Goal: Find contact information: Find contact information

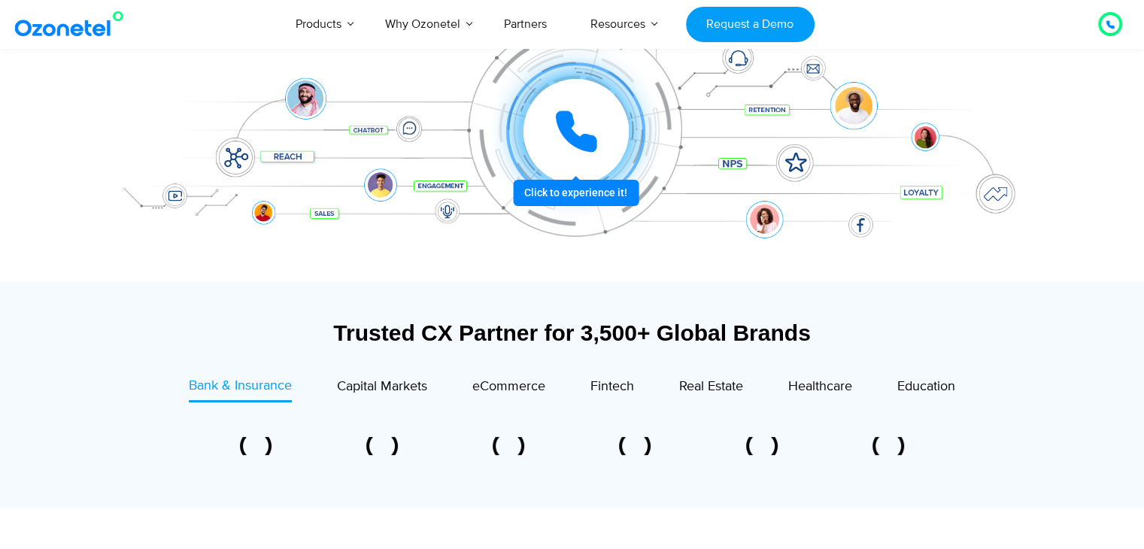
scroll to position [376, 0]
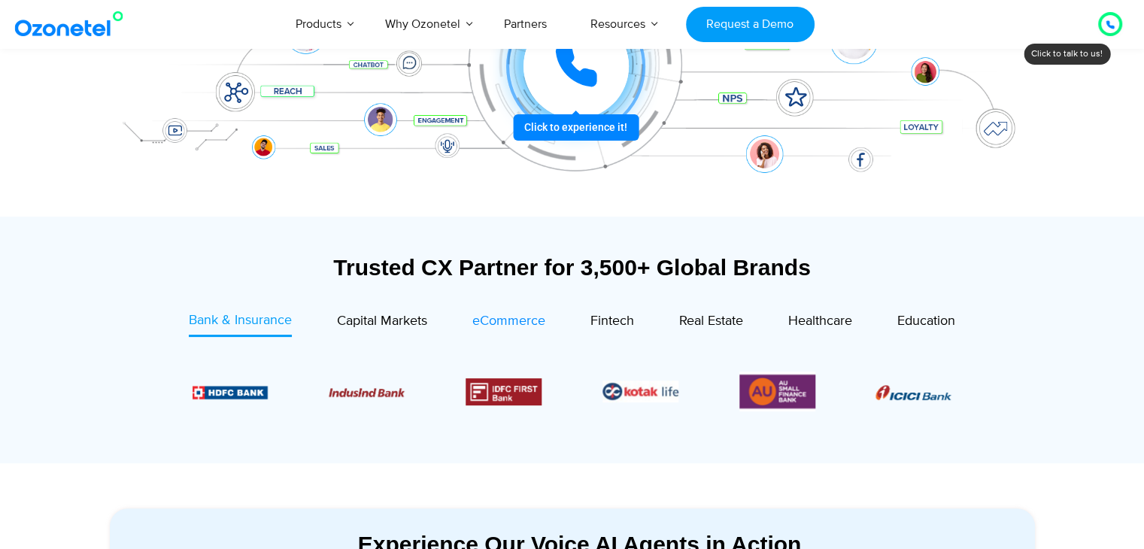
click at [522, 321] on span "eCommerce" at bounding box center [508, 321] width 73 height 17
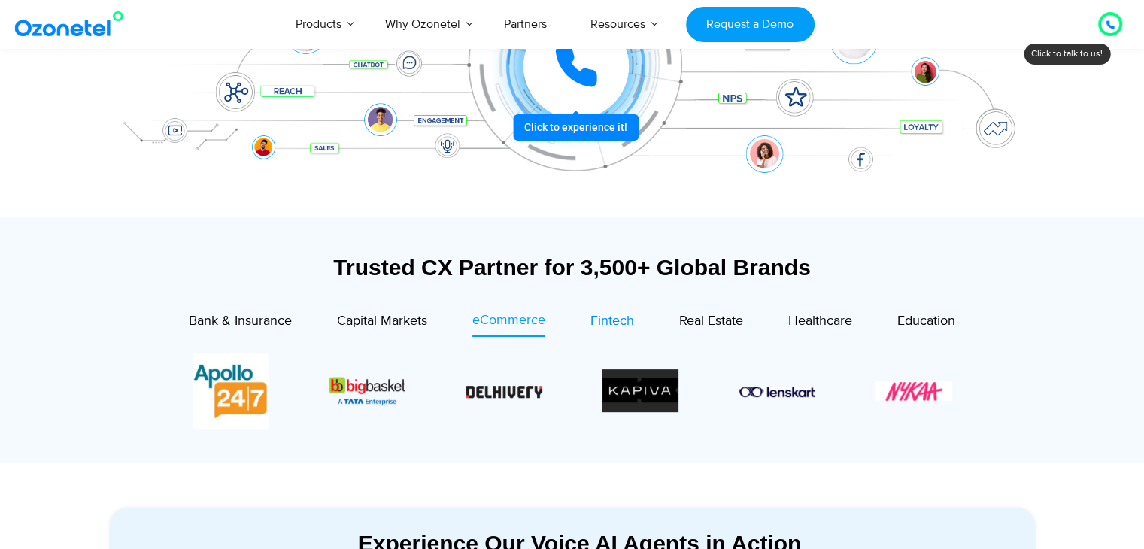
click at [601, 323] on span "Fintech" at bounding box center [613, 321] width 44 height 17
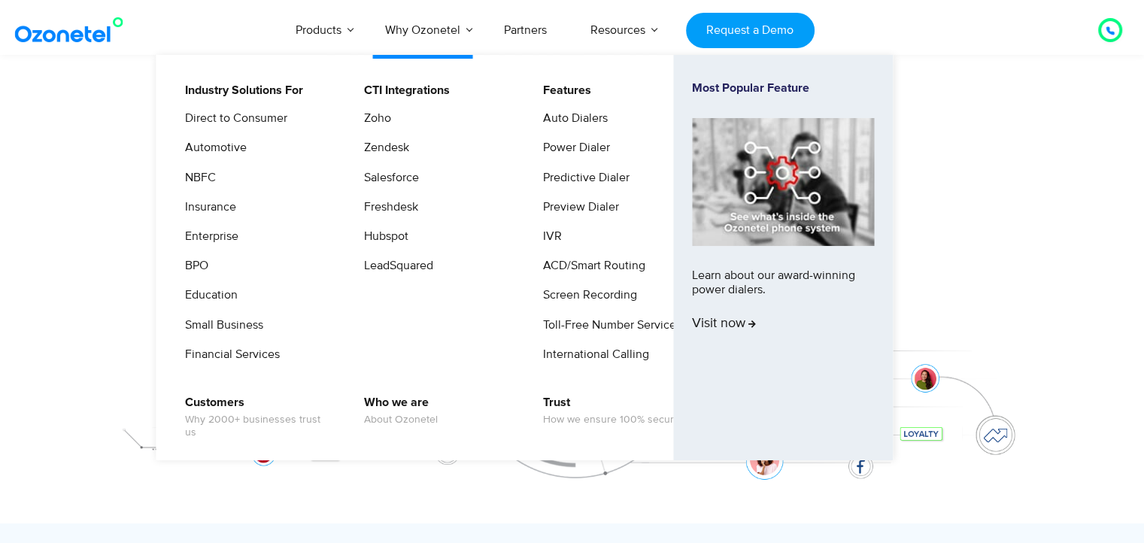
scroll to position [150, 0]
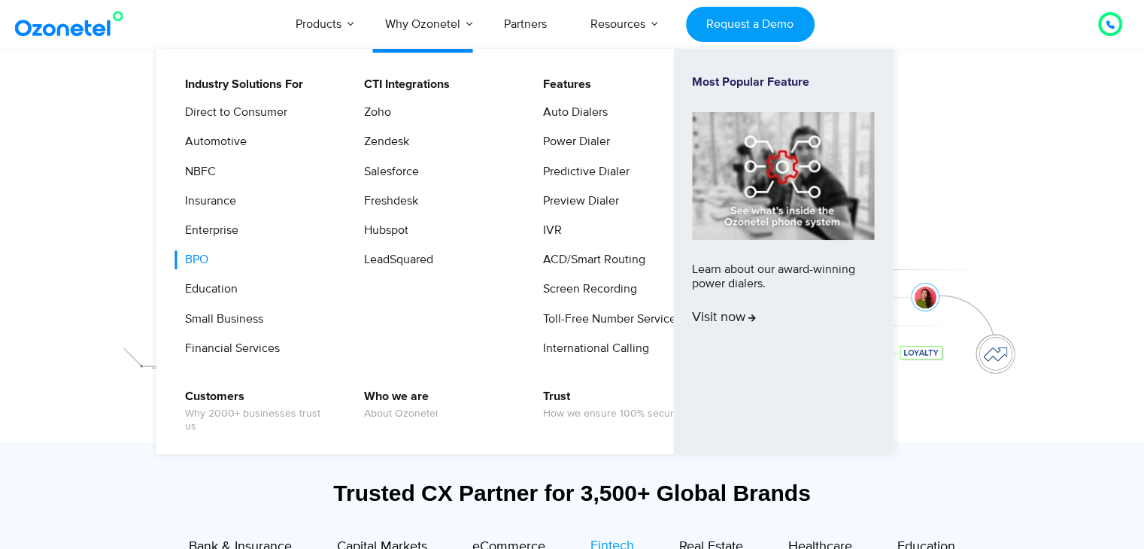
click at [198, 265] on link "BPO" at bounding box center [192, 260] width 35 height 19
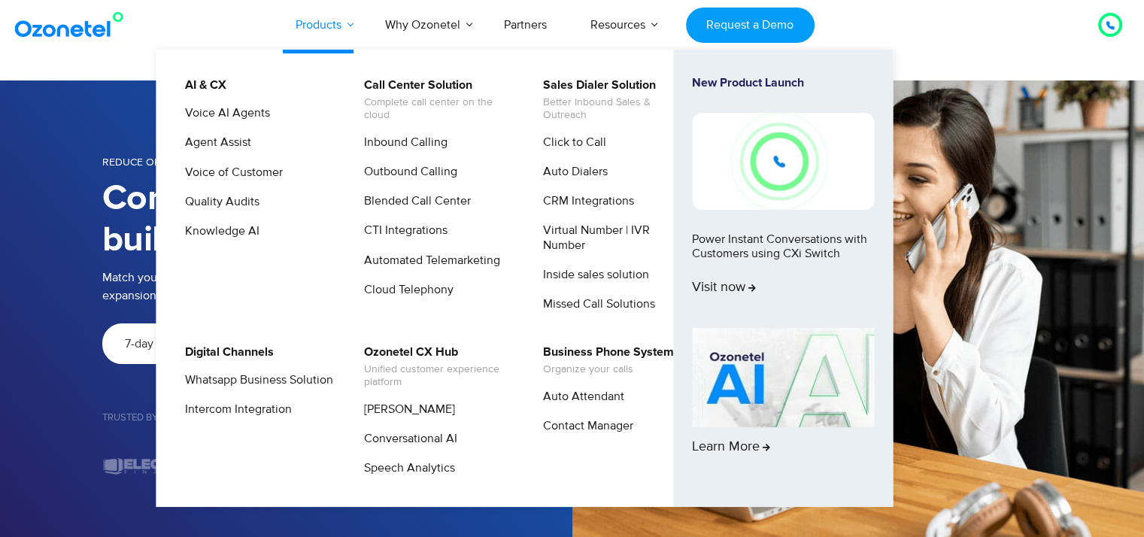
click at [342, 28] on link "Products" at bounding box center [319, 25] width 90 height 50
click at [227, 115] on link "Voice AI Agents" at bounding box center [223, 113] width 97 height 19
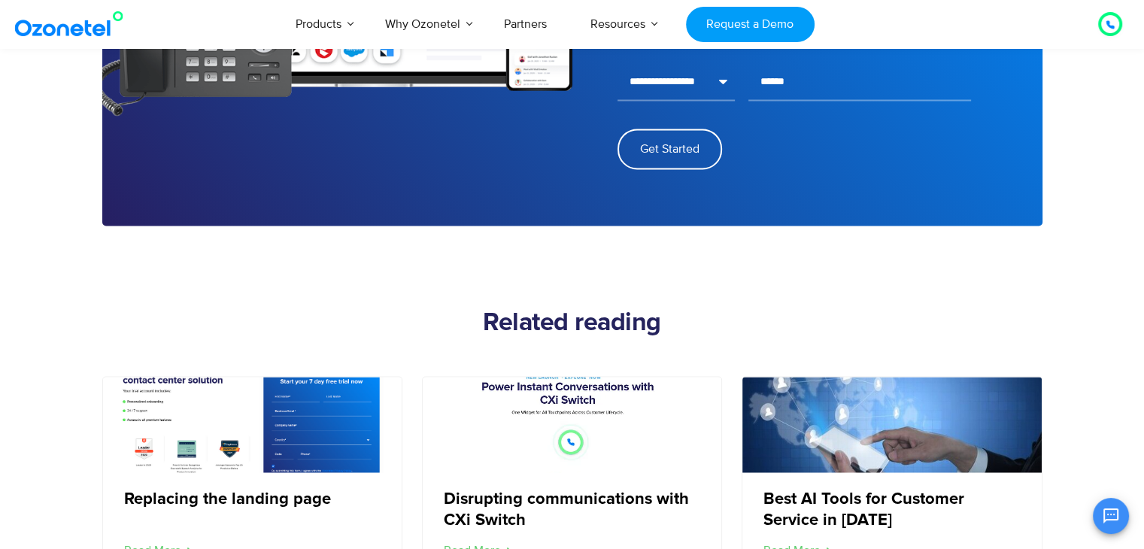
scroll to position [2483, 0]
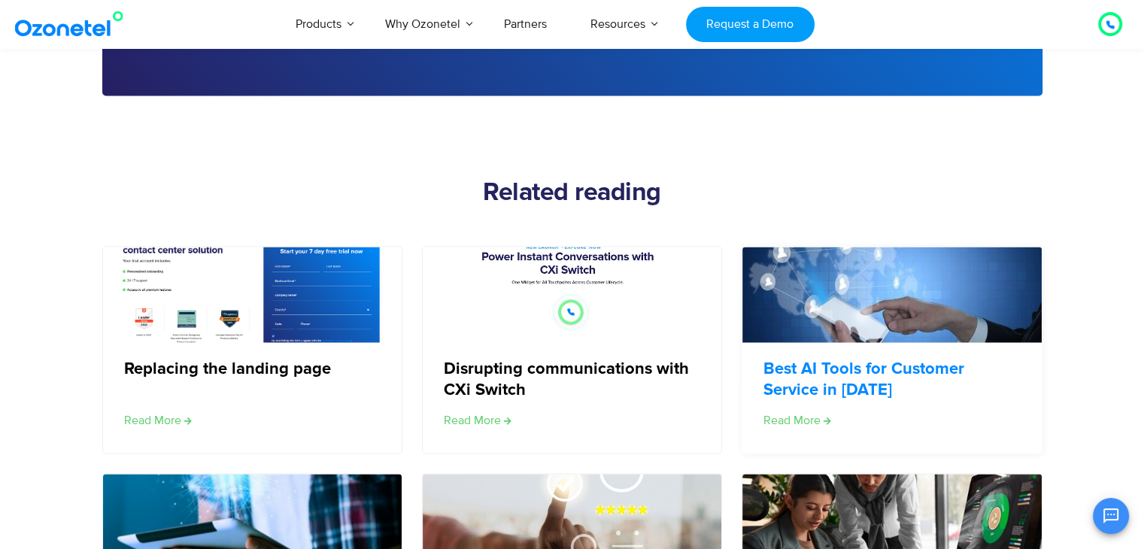
click at [834, 377] on link "Best AI Tools for Customer Service in 2024" at bounding box center [891, 380] width 255 height 40
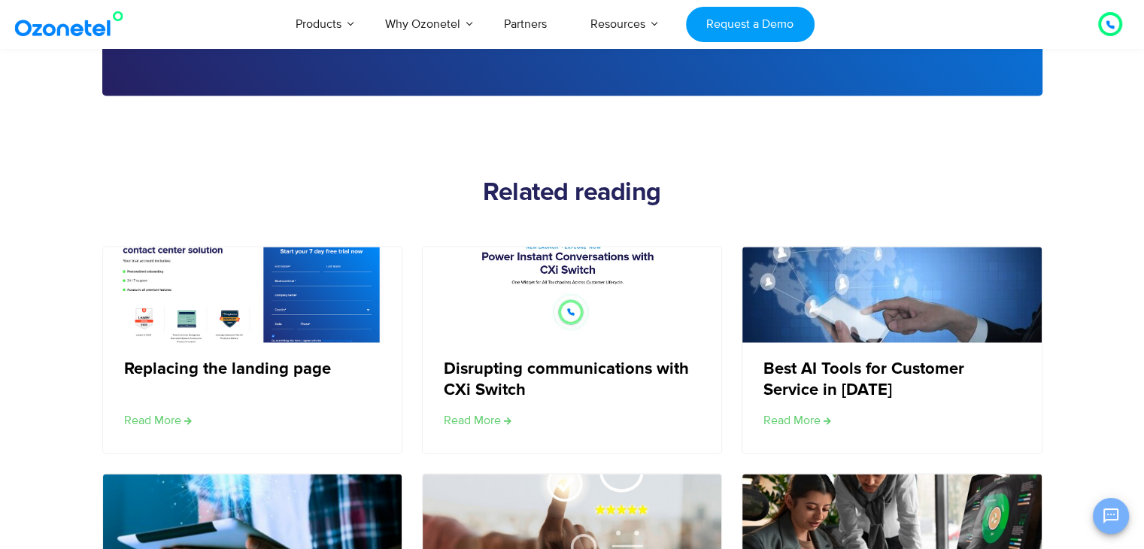
click at [1112, 515] on icon "Open chat" at bounding box center [1111, 516] width 18 height 18
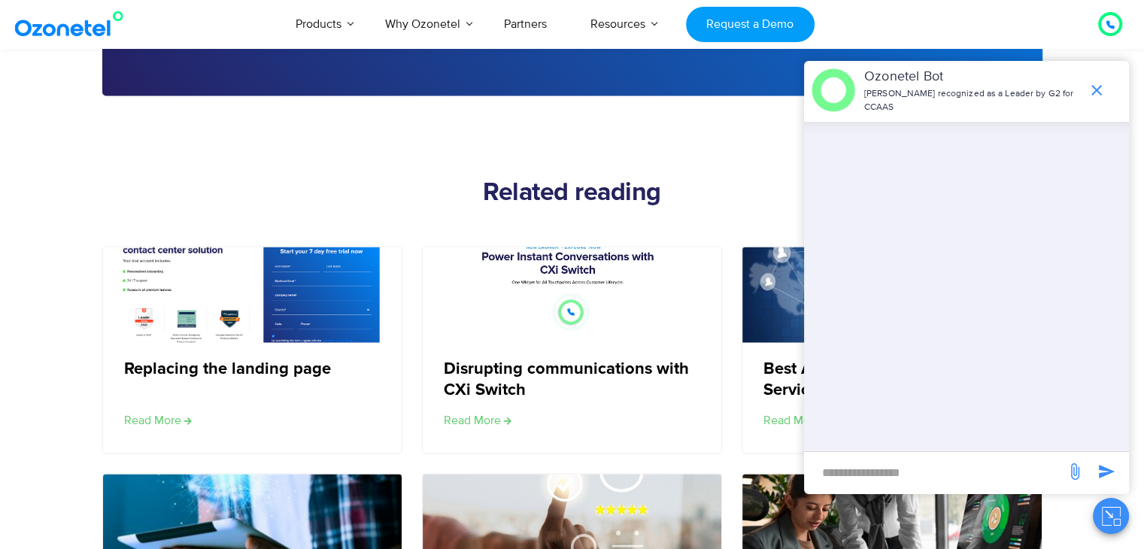
click at [898, 469] on input "new-msg-input" at bounding box center [935, 473] width 247 height 26
type input "**********"
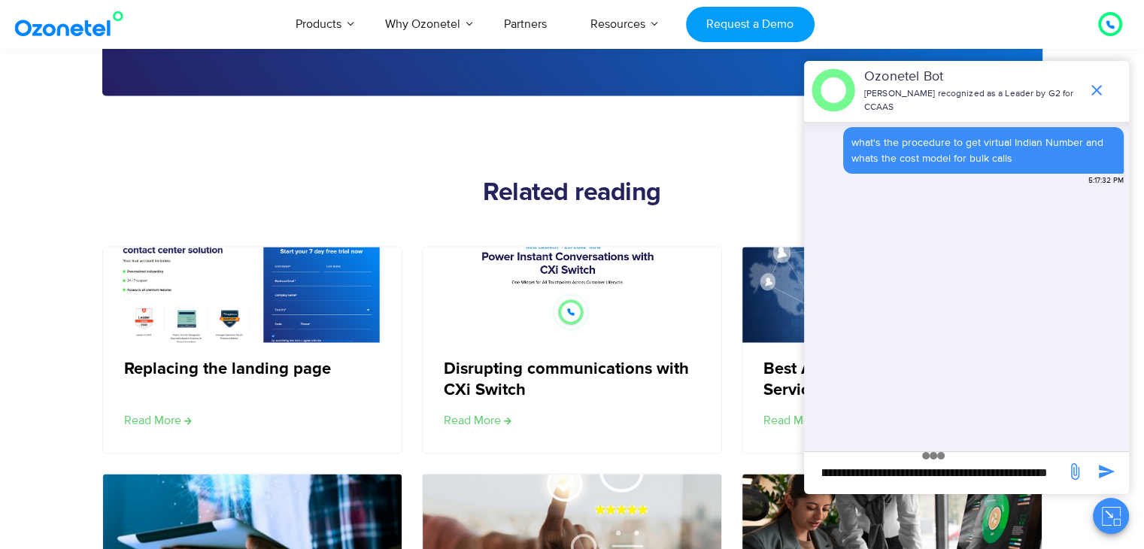
scroll to position [0, 0]
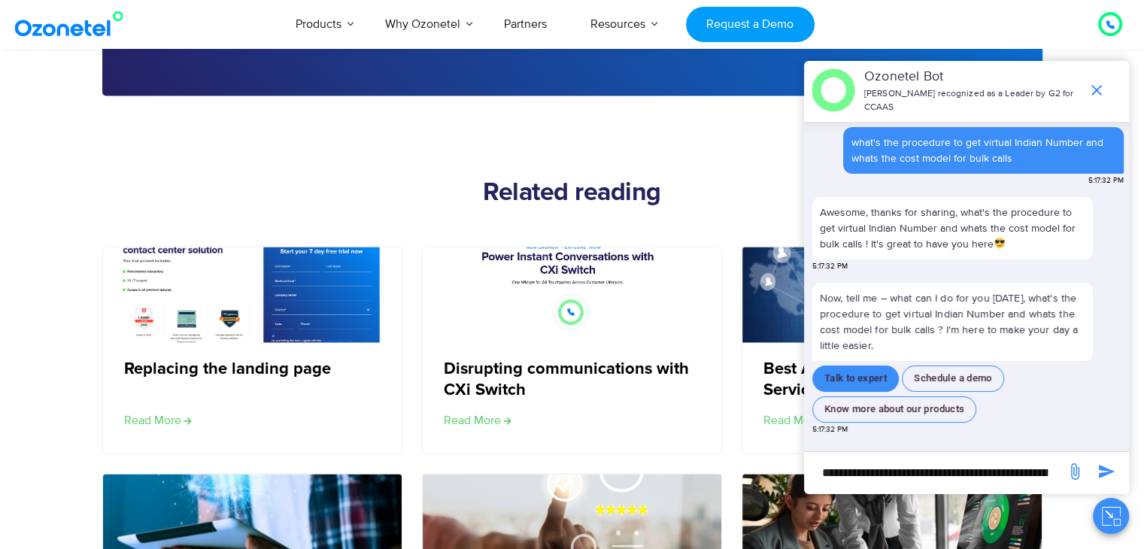
click at [861, 372] on button "Talk to expert" at bounding box center [855, 379] width 87 height 26
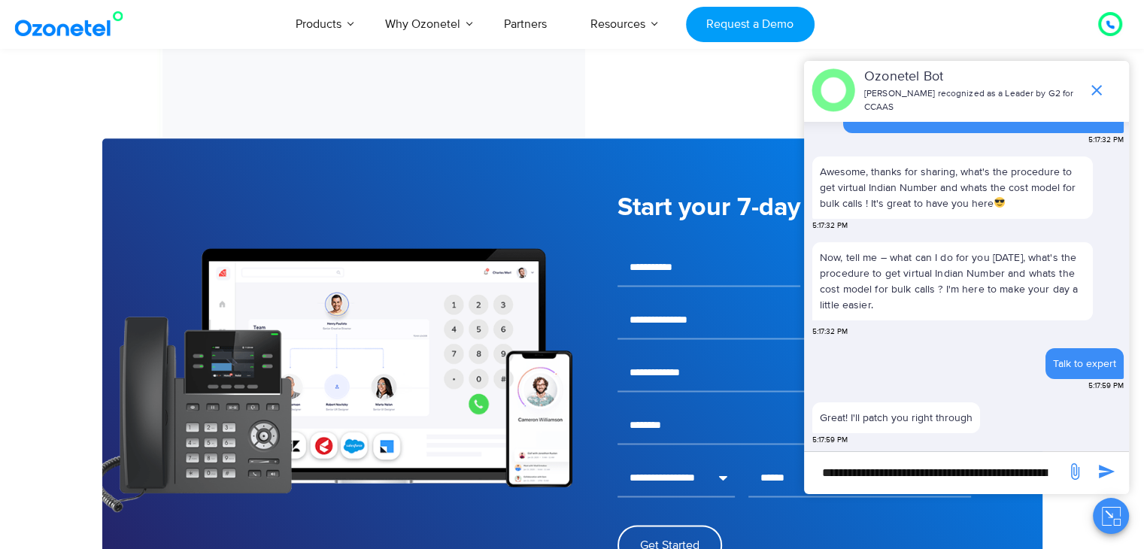
scroll to position [1956, 0]
click at [534, 26] on link "Partners" at bounding box center [525, 24] width 87 height 50
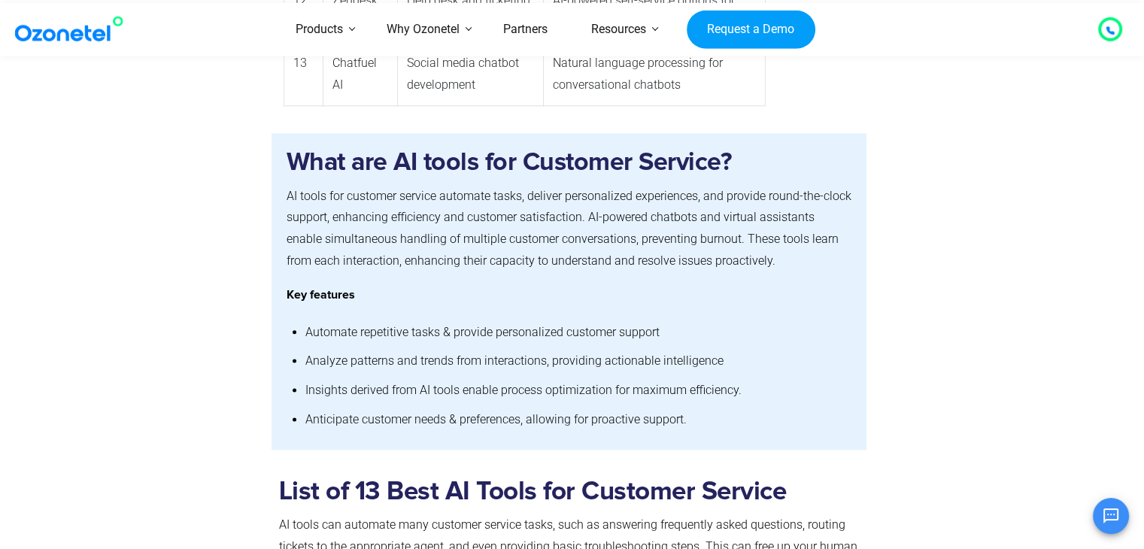
scroll to position [1806, 0]
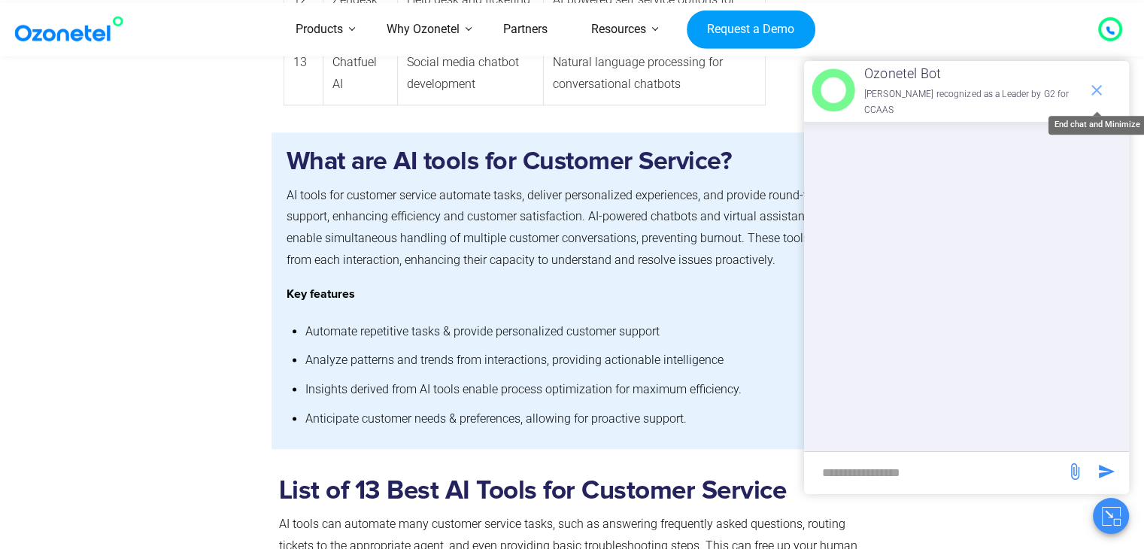
click at [1103, 88] on icon "end chat or minimize" at bounding box center [1097, 90] width 18 height 18
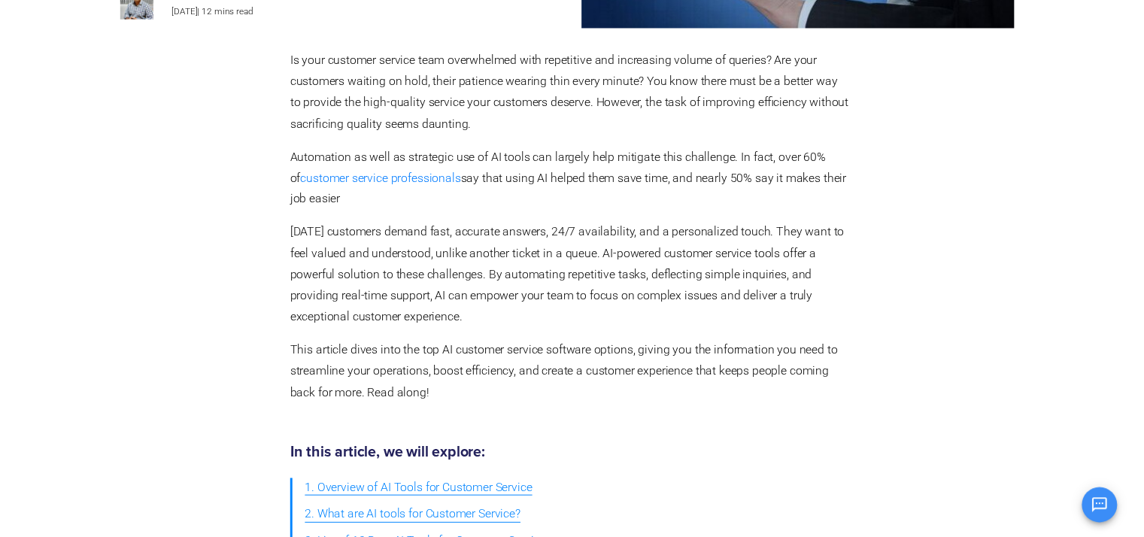
scroll to position [0, 0]
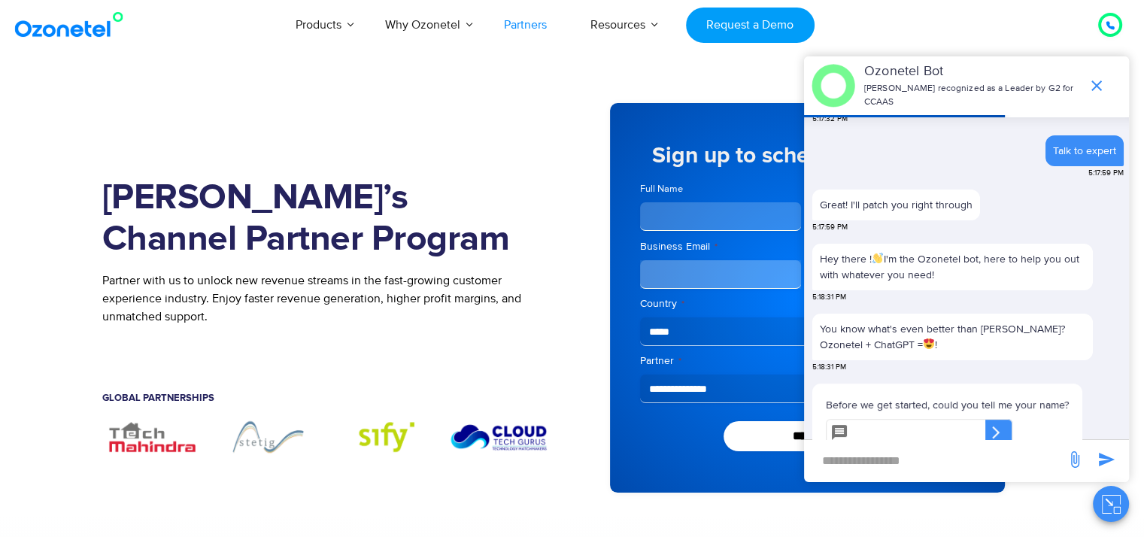
scroll to position [245, 0]
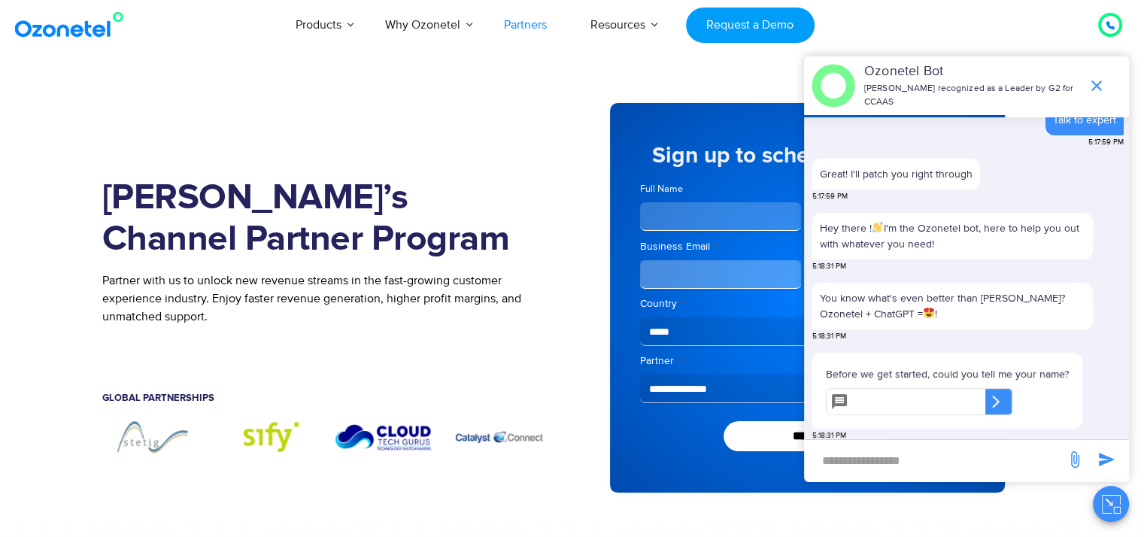
click at [930, 399] on input "text" at bounding box center [920, 401] width 131 height 27
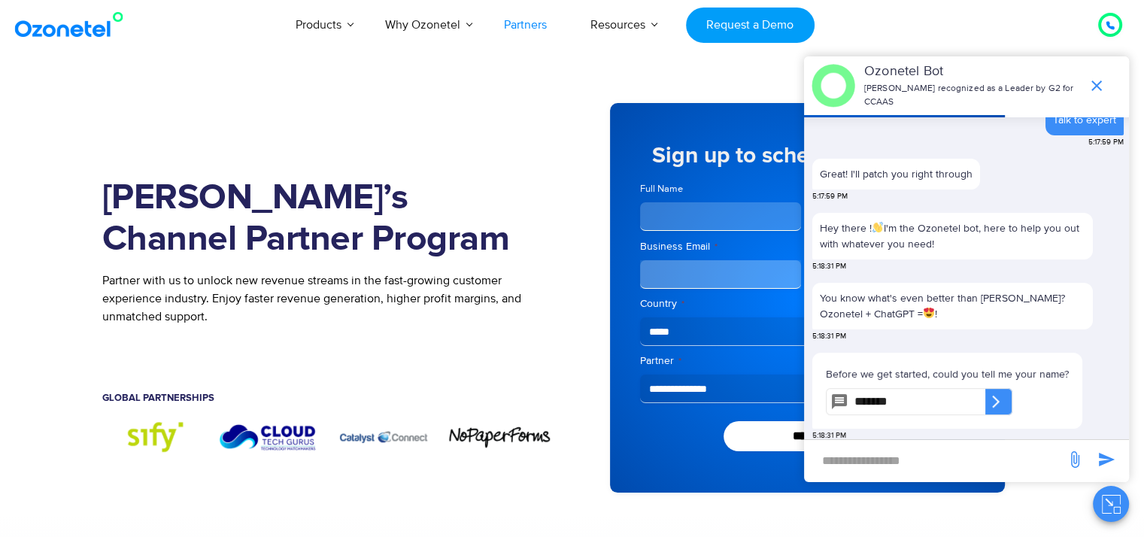
type input "*******"
click at [1004, 395] on icon at bounding box center [996, 401] width 15 height 15
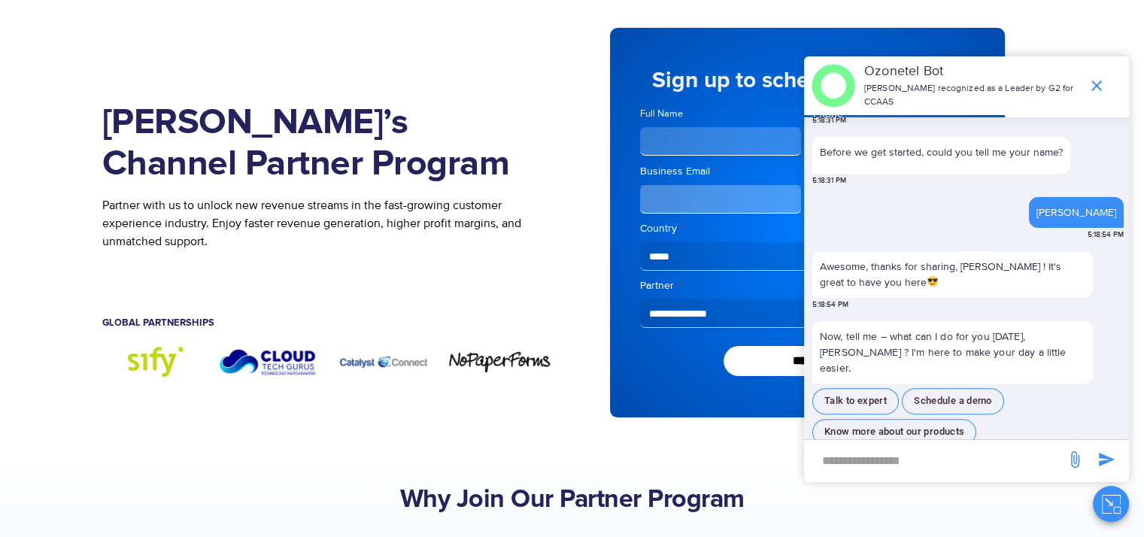
scroll to position [445, 0]
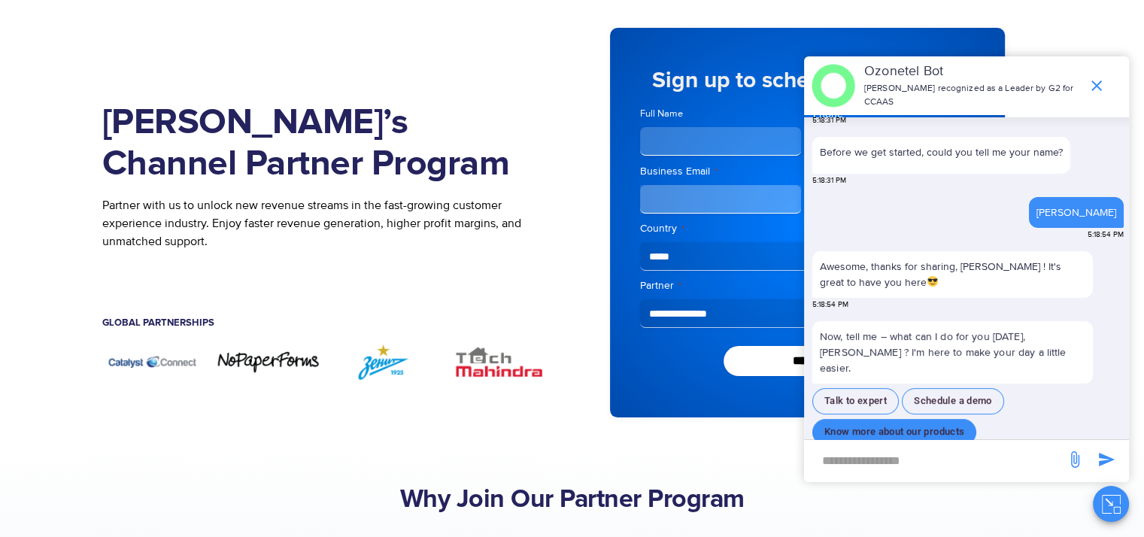
click at [912, 419] on button "Know more about our products" at bounding box center [894, 432] width 164 height 26
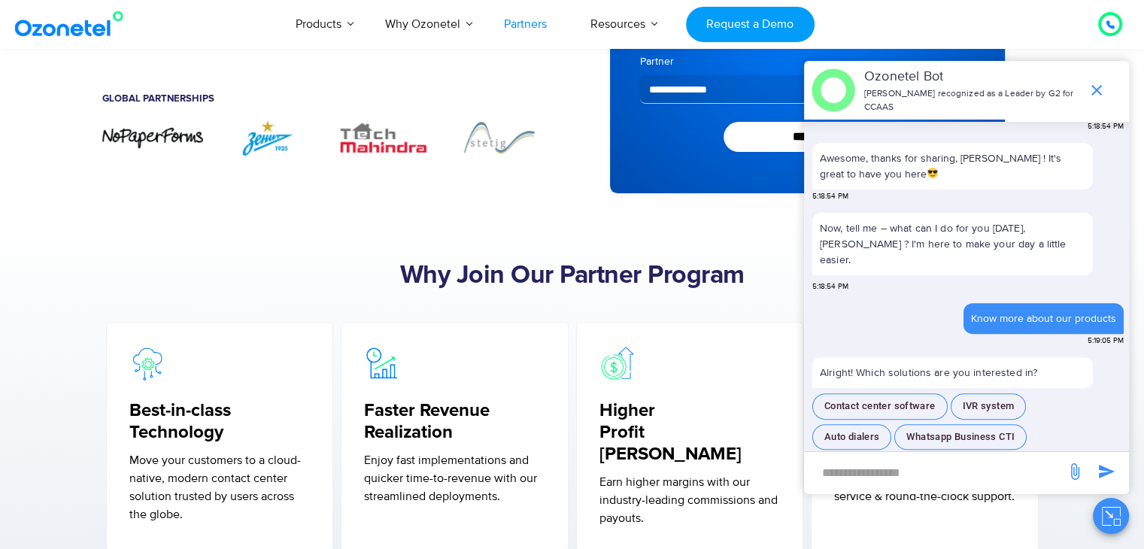
scroll to position [301, 0]
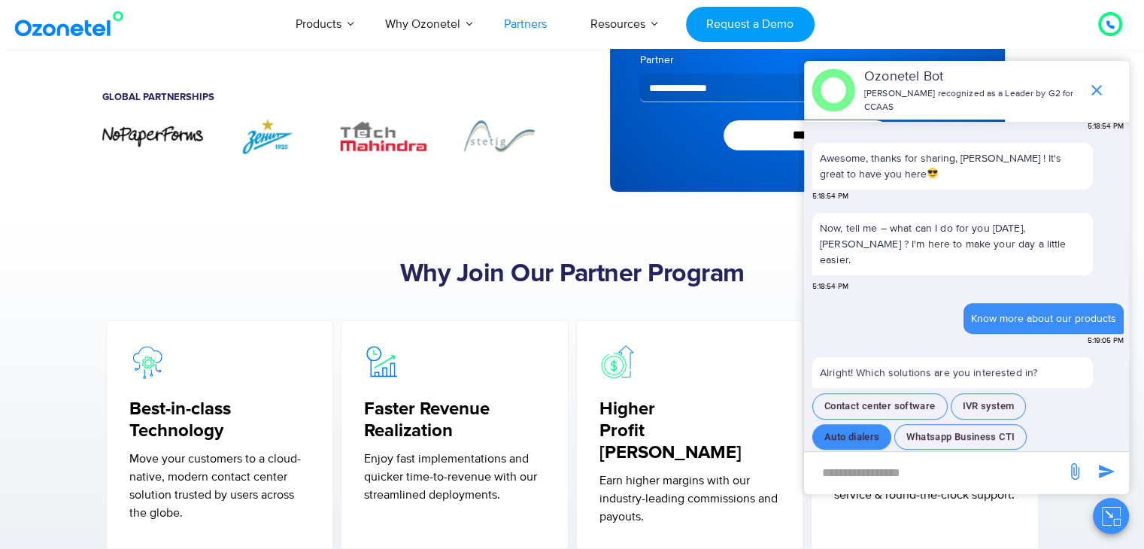
click at [862, 424] on button "Auto dialers" at bounding box center [851, 437] width 79 height 26
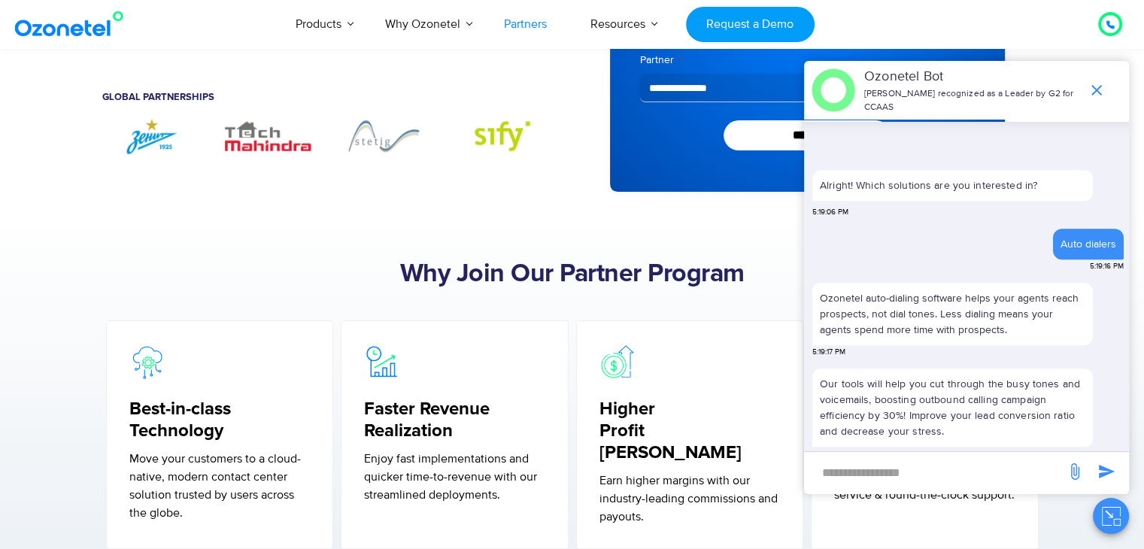
scroll to position [743, 0]
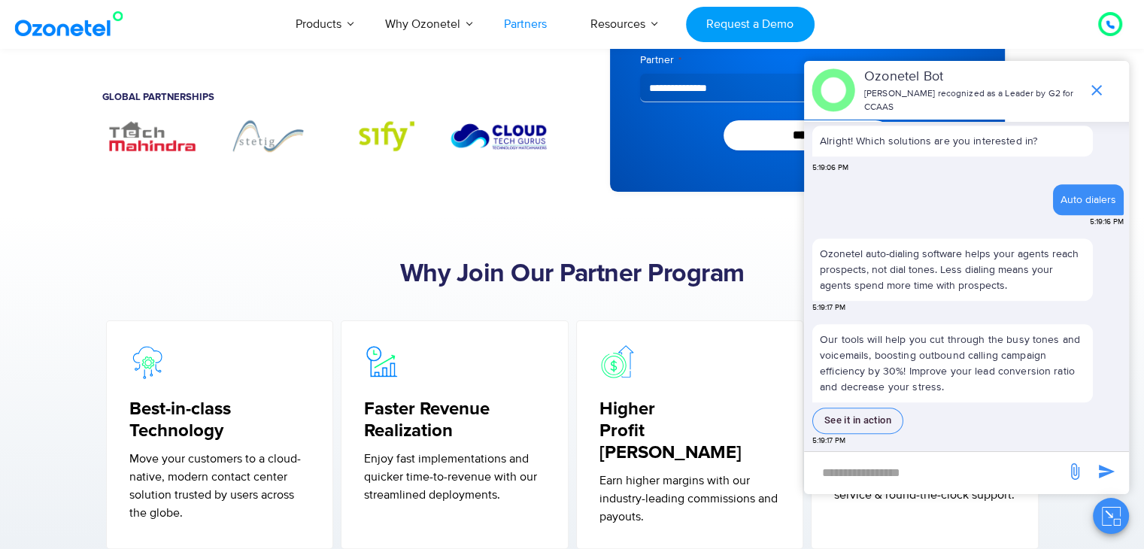
click at [839, 188] on div "Auto dialers 5:19:16 PM" at bounding box center [967, 208] width 311 height 49
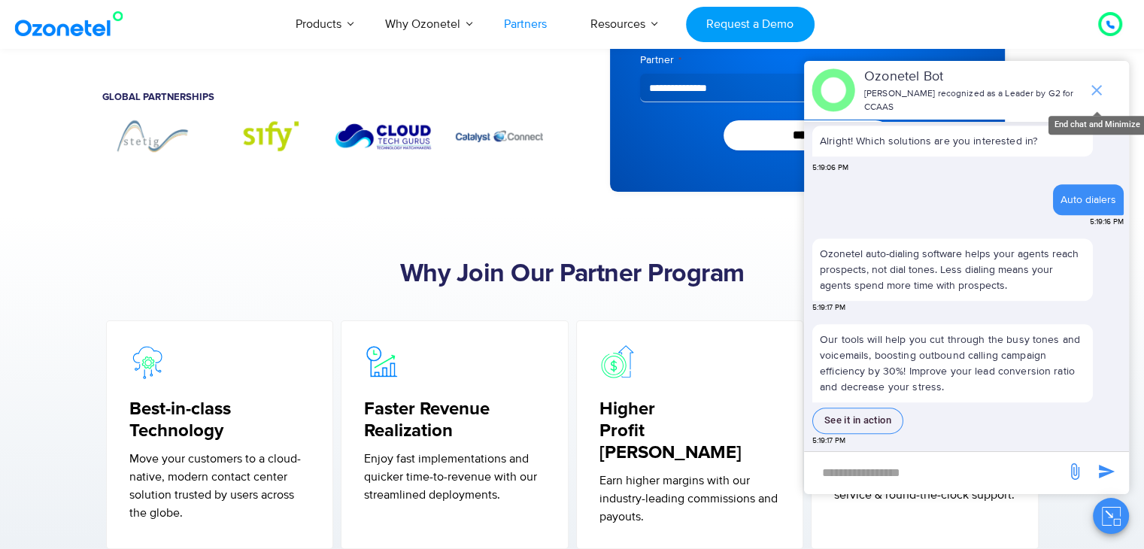
click at [1101, 88] on icon "end chat or minimize" at bounding box center [1097, 90] width 18 height 18
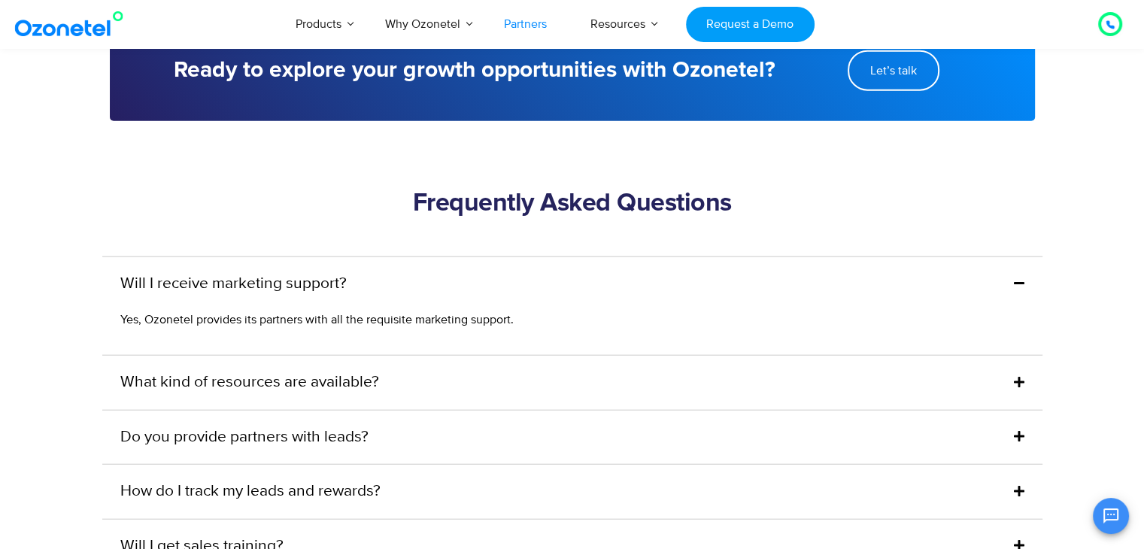
scroll to position [3536, 0]
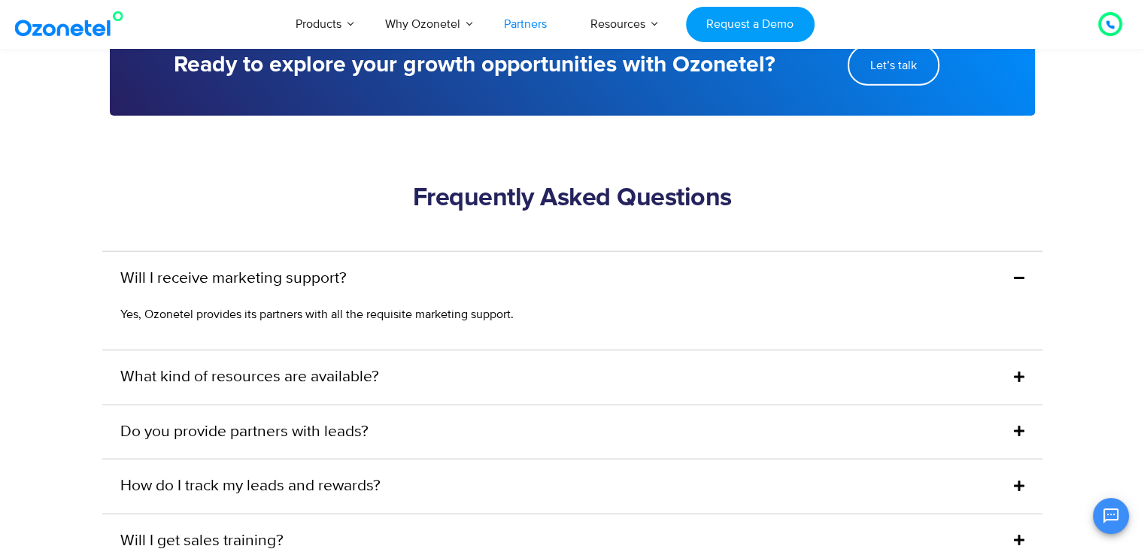
click at [242, 366] on link "What kind of resources are available?" at bounding box center [249, 378] width 259 height 24
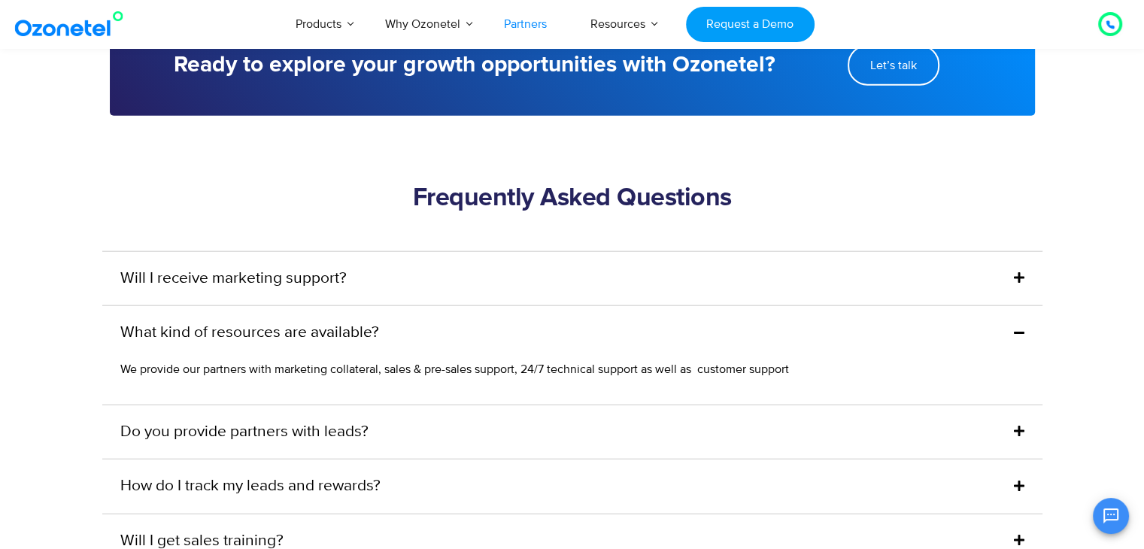
click at [255, 321] on link "What kind of resources are available?" at bounding box center [249, 333] width 259 height 24
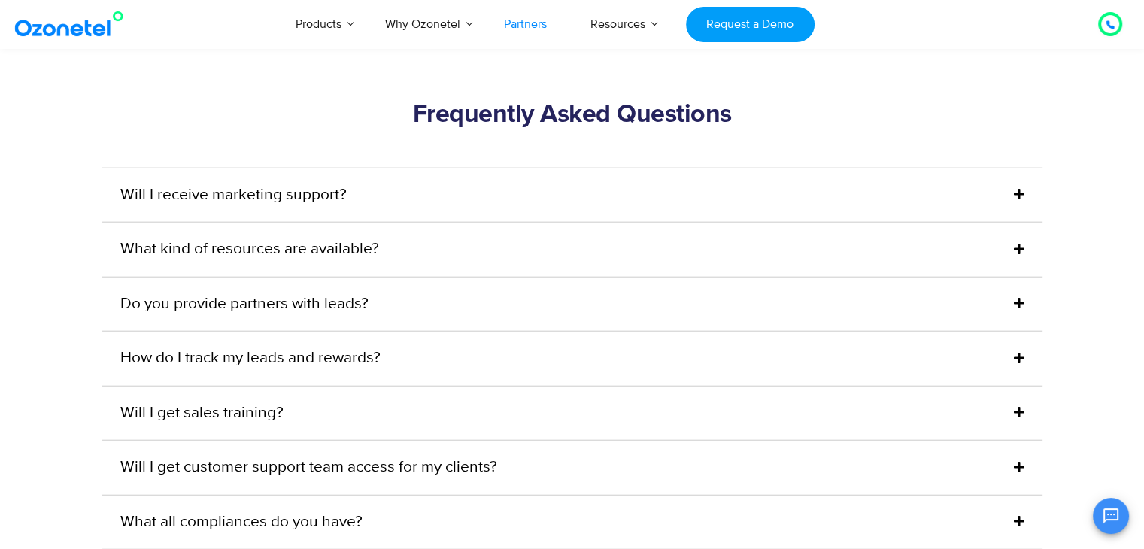
scroll to position [3686, 0]
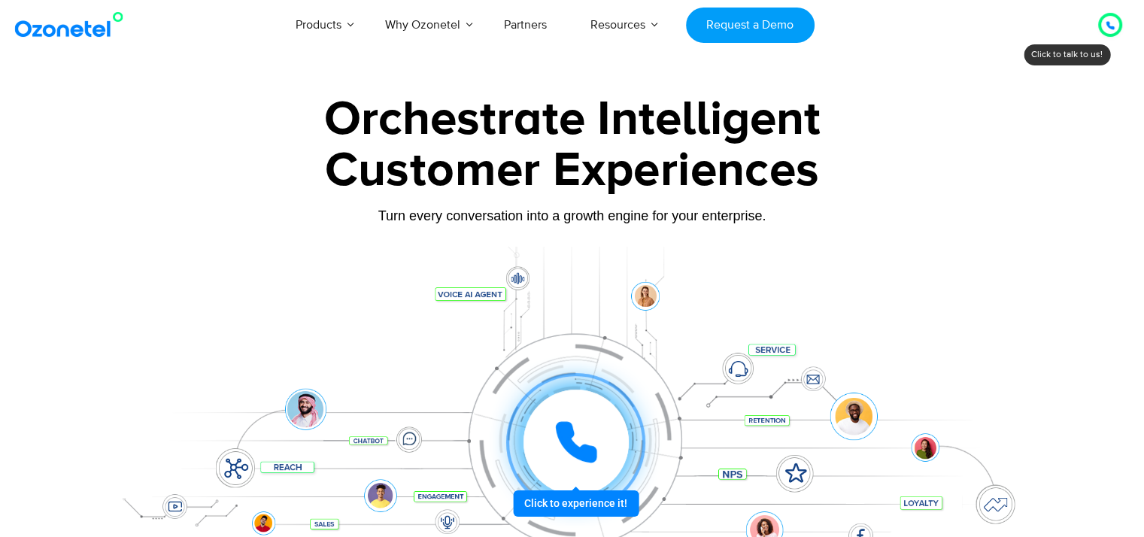
scroll to position [75, 0]
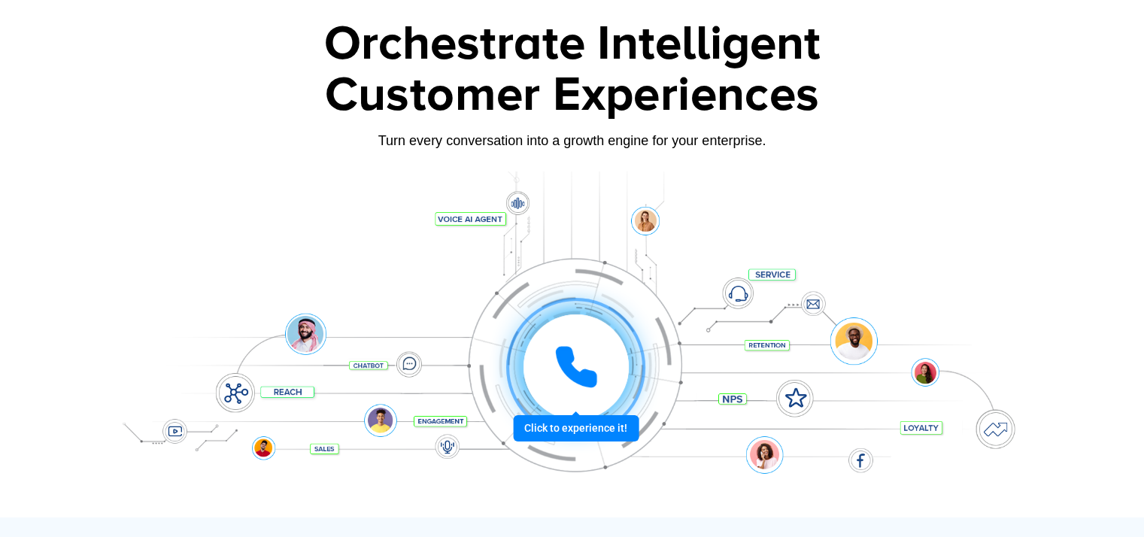
click at [596, 423] on div at bounding box center [575, 366] width 111 height 111
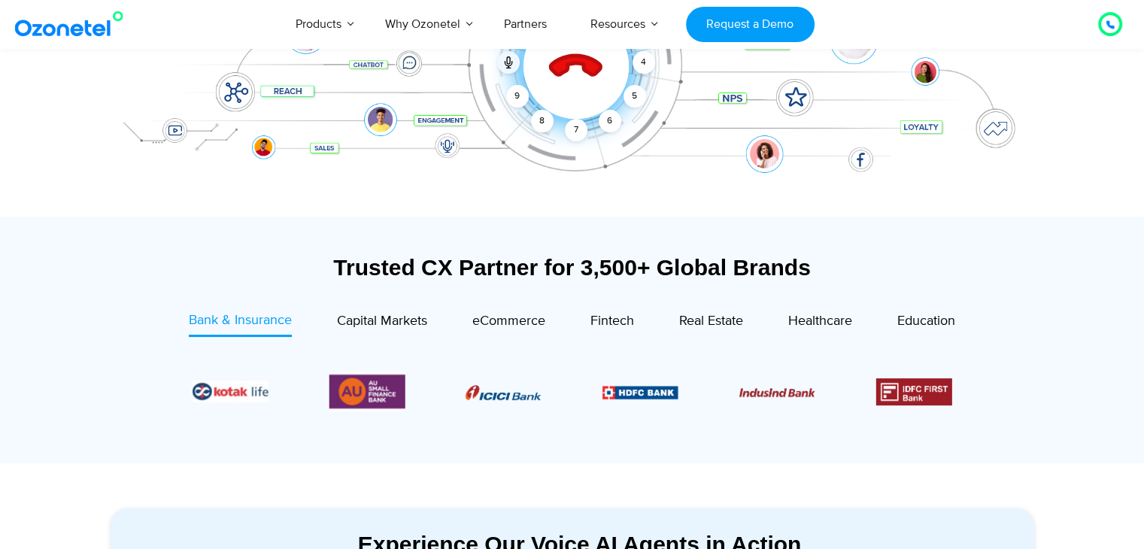
scroll to position [150, 0]
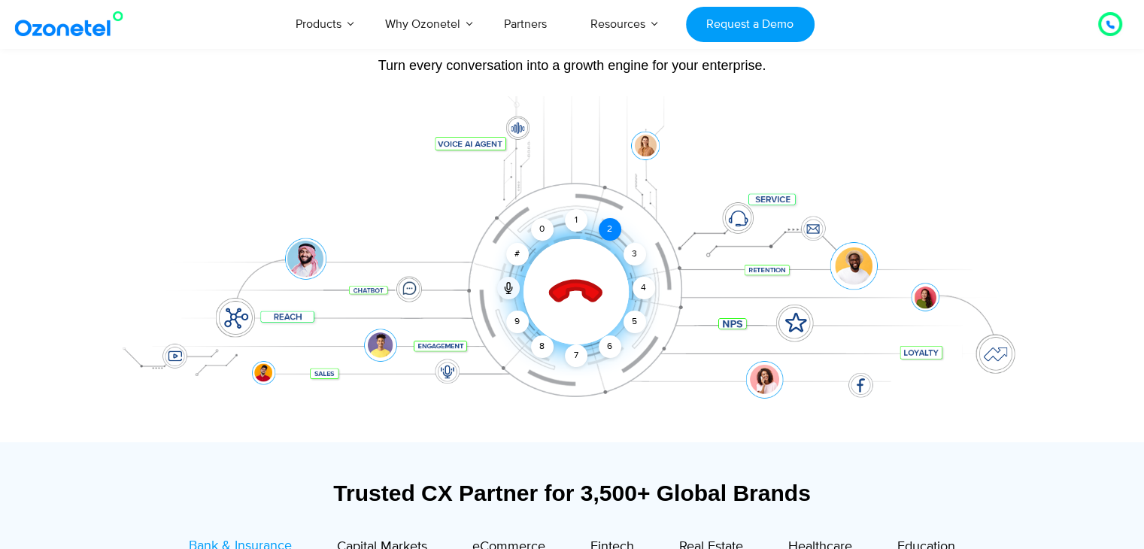
click at [618, 227] on div "2" at bounding box center [610, 229] width 23 height 23
click at [568, 297] on icon at bounding box center [575, 292] width 53 height 53
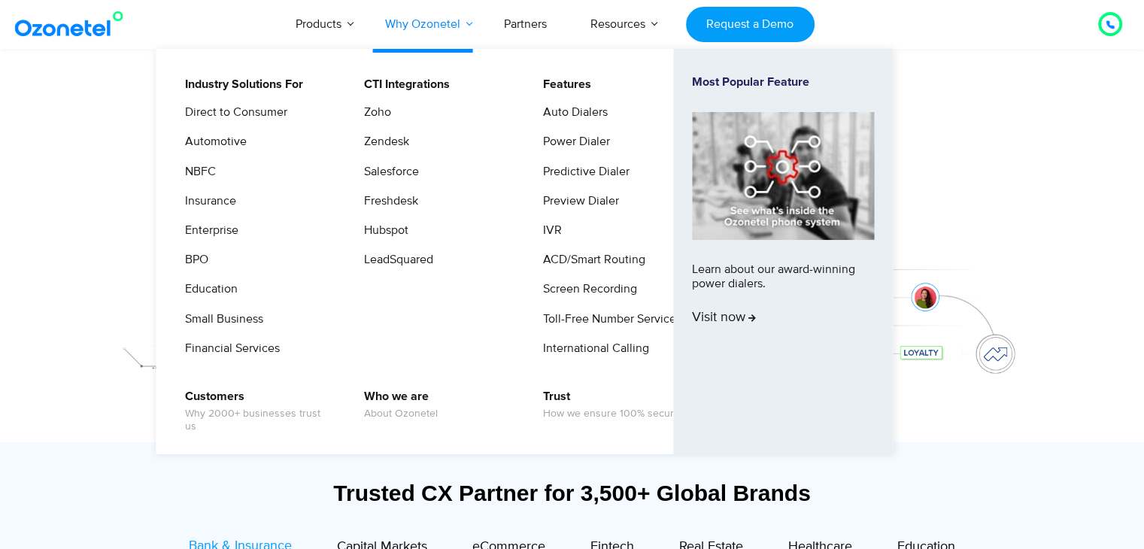
click at [415, 28] on link "Why Ozonetel" at bounding box center [422, 24] width 119 height 50
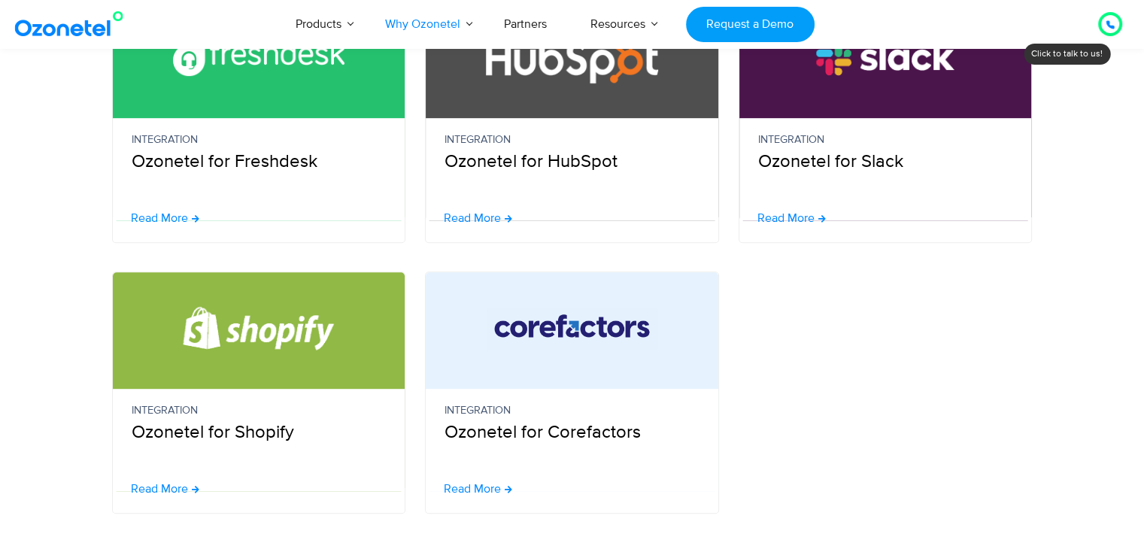
scroll to position [752, 0]
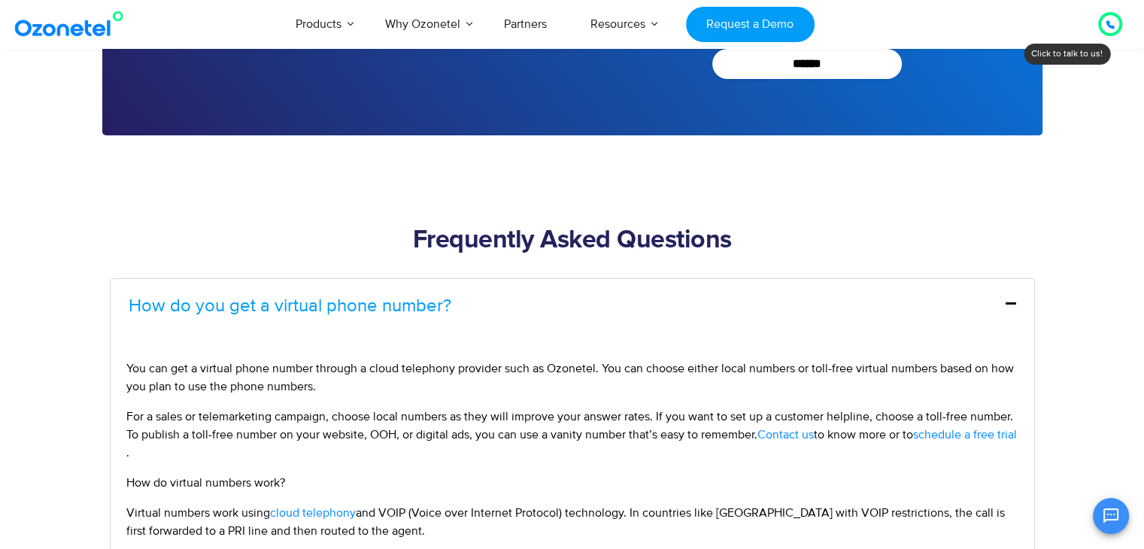
scroll to position [5727, 0]
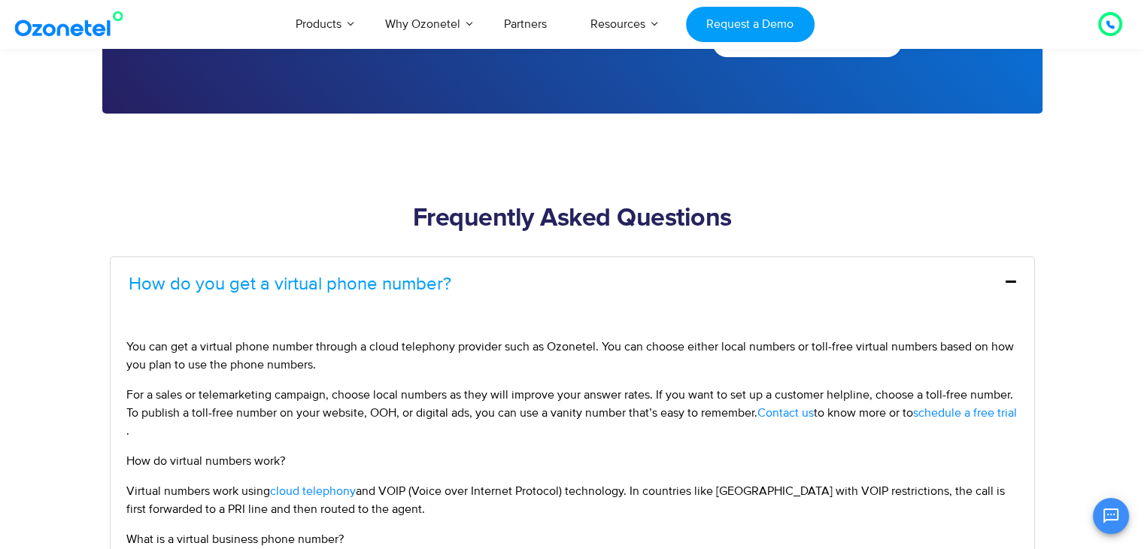
click at [250, 261] on div "How do you get a virtual phone number?" at bounding box center [573, 284] width 924 height 54
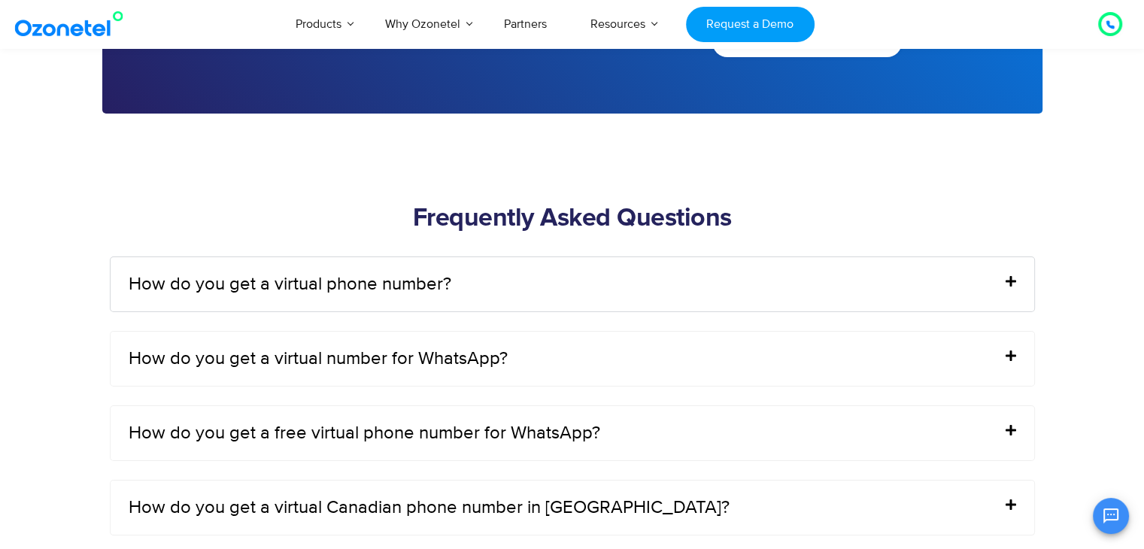
click at [490, 299] on div "How do you get a virtual phone number?" at bounding box center [573, 284] width 924 height 54
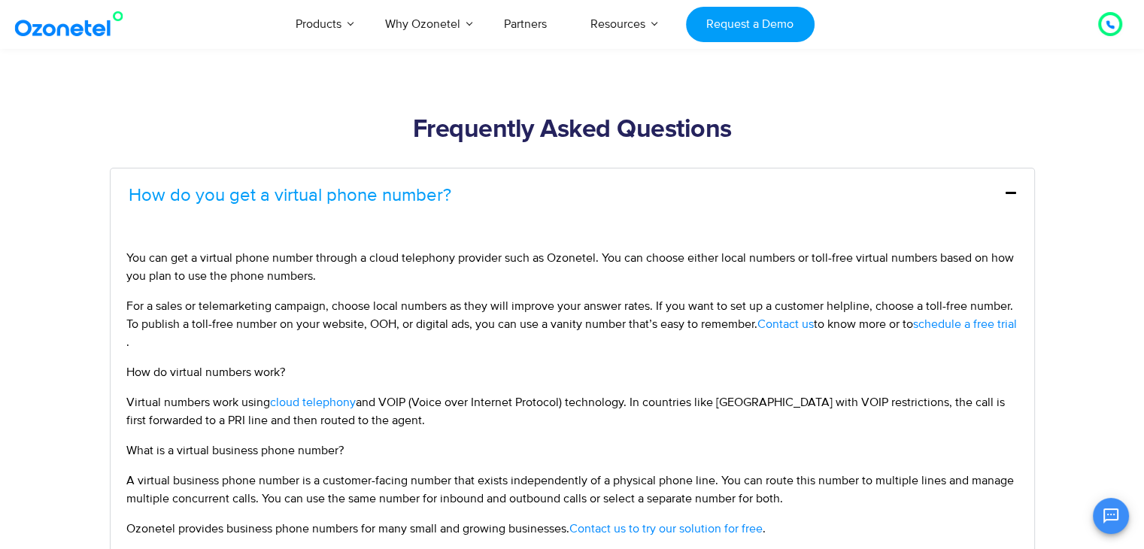
scroll to position [5953, 0]
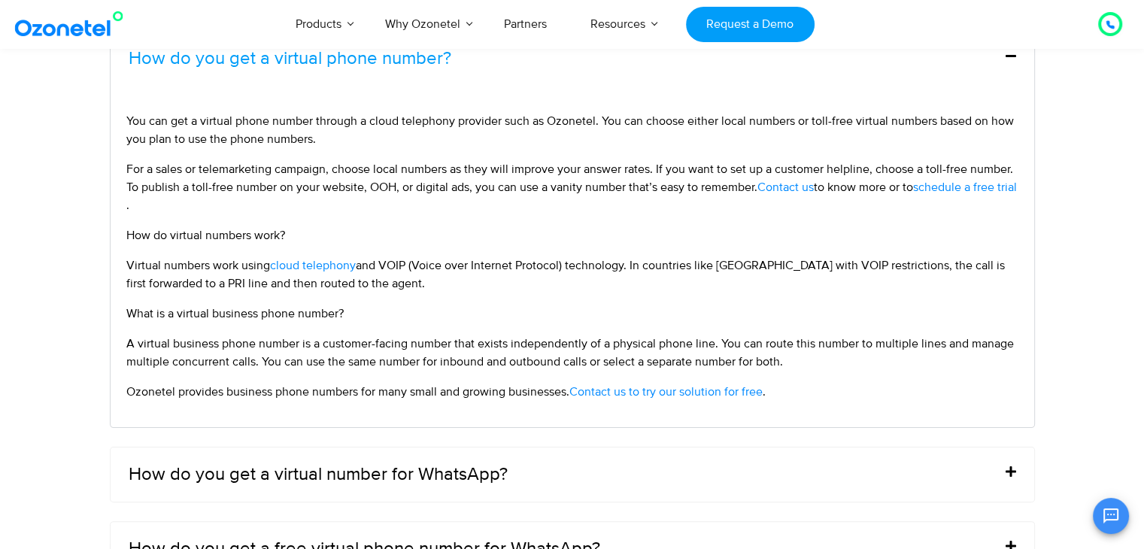
click at [665, 385] on span "Contact us to try our solution for free" at bounding box center [665, 391] width 193 height 15
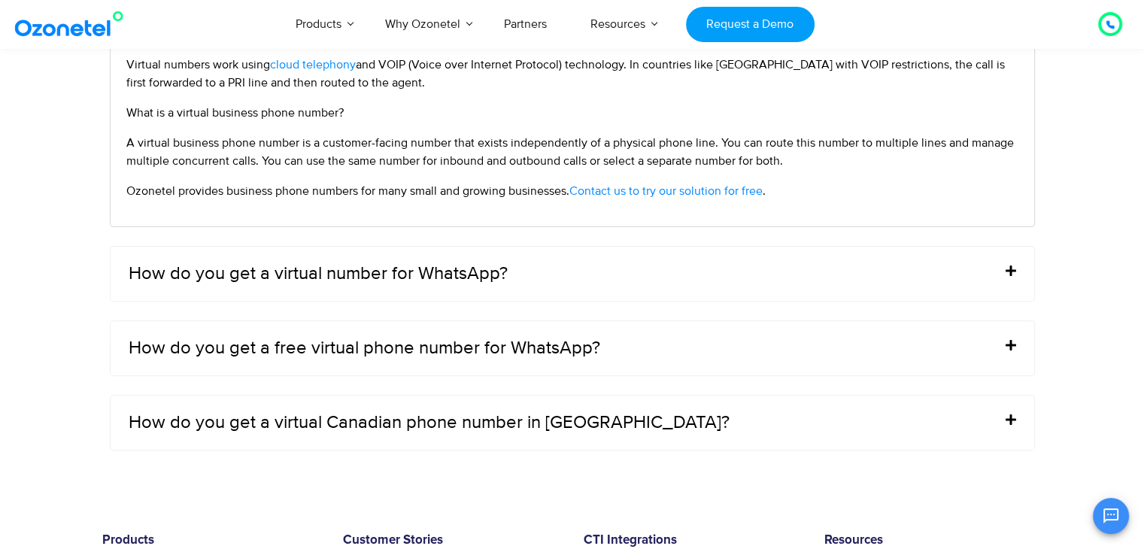
scroll to position [6179, 0]
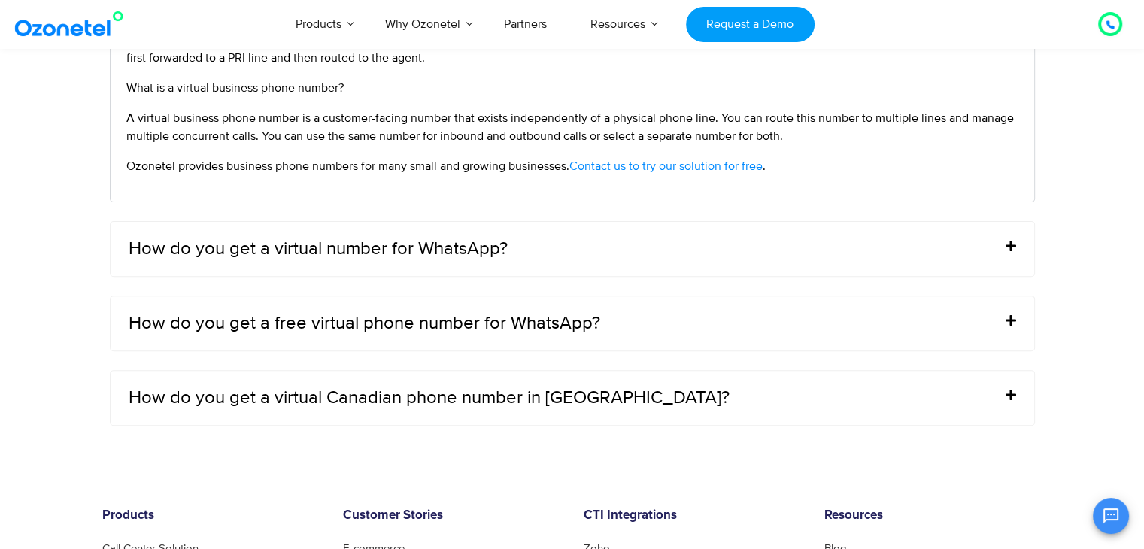
drag, startPoint x: 645, startPoint y: 163, endPoint x: 718, endPoint y: 249, distance: 112.1
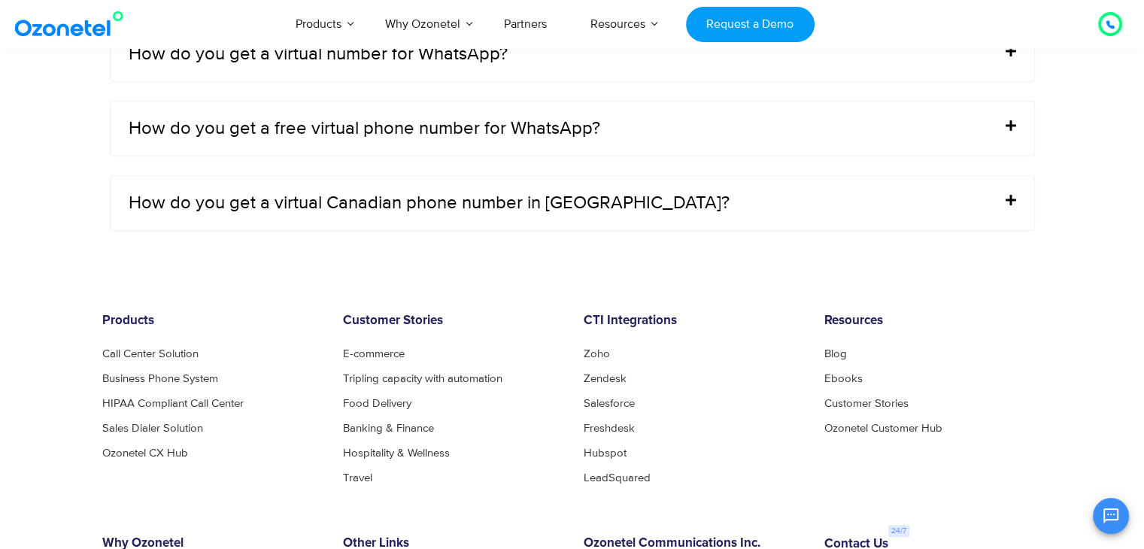
scroll to position [6555, 0]
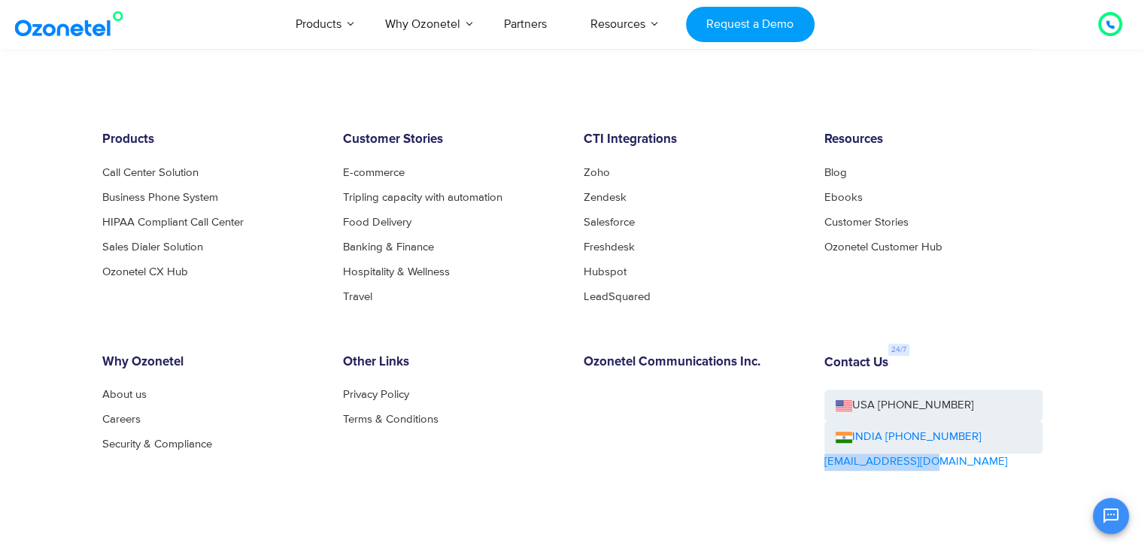
drag, startPoint x: 927, startPoint y: 458, endPoint x: 816, endPoint y: 455, distance: 110.6
click at [816, 455] on div "Contact Us USA [PHONE_NUMBER] INDIA [PHONE_NUMBER] [EMAIL_ADDRESS][DOMAIN_NAME]" at bounding box center [933, 455] width 241 height 200
copy link "[EMAIL_ADDRESS][DOMAIN_NAME]"
click at [913, 431] on link "INDIA [PHONE_NUMBER]" at bounding box center [909, 437] width 146 height 17
click at [764, 251] on ul "Zoho Zendesk Salesforce Freshdesk Hubspot LeadSquared" at bounding box center [693, 234] width 218 height 135
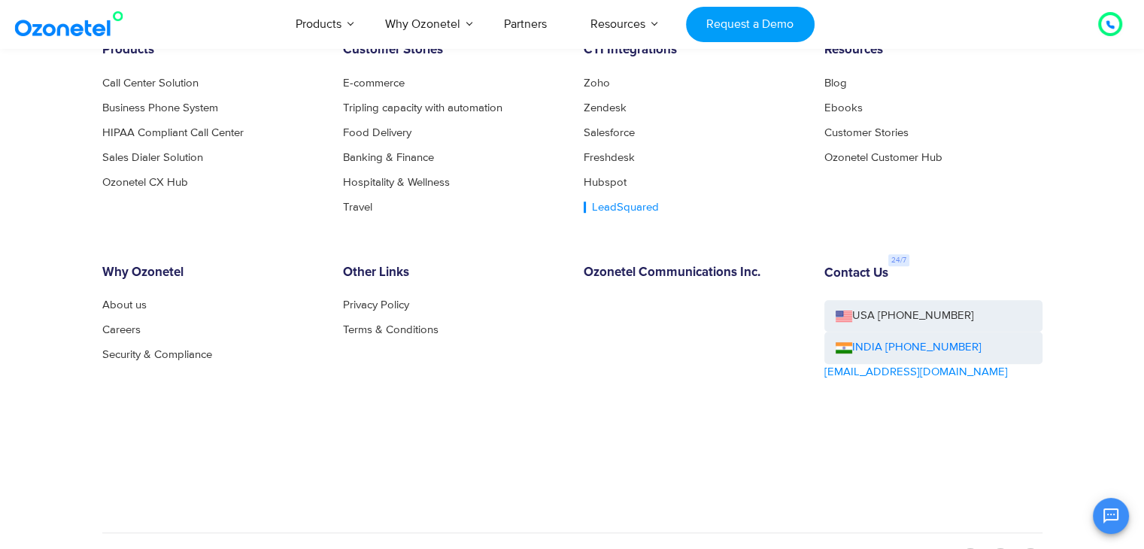
scroll to position [6678, 0]
